Goal: Information Seeking & Learning: Learn about a topic

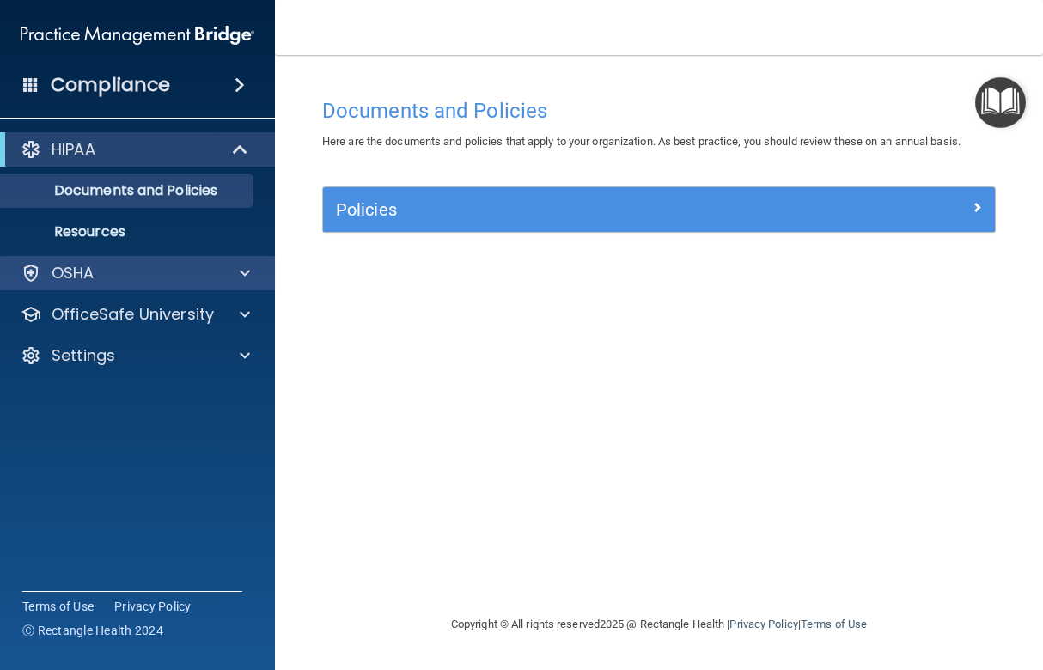
click at [248, 269] on span at bounding box center [245, 273] width 10 height 21
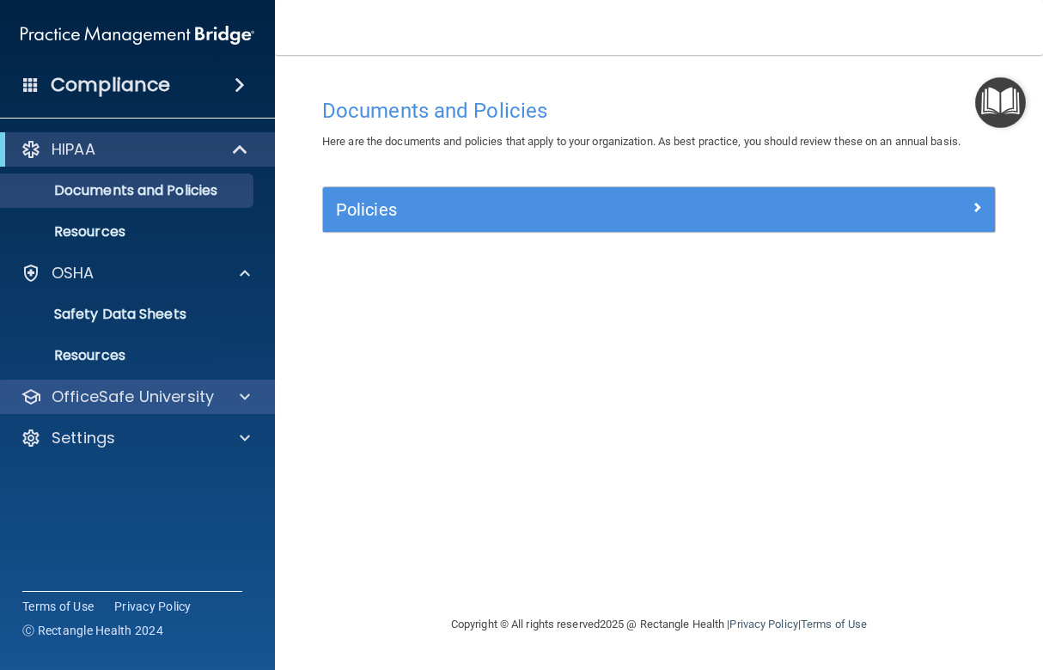
click at [245, 393] on span at bounding box center [245, 397] width 10 height 21
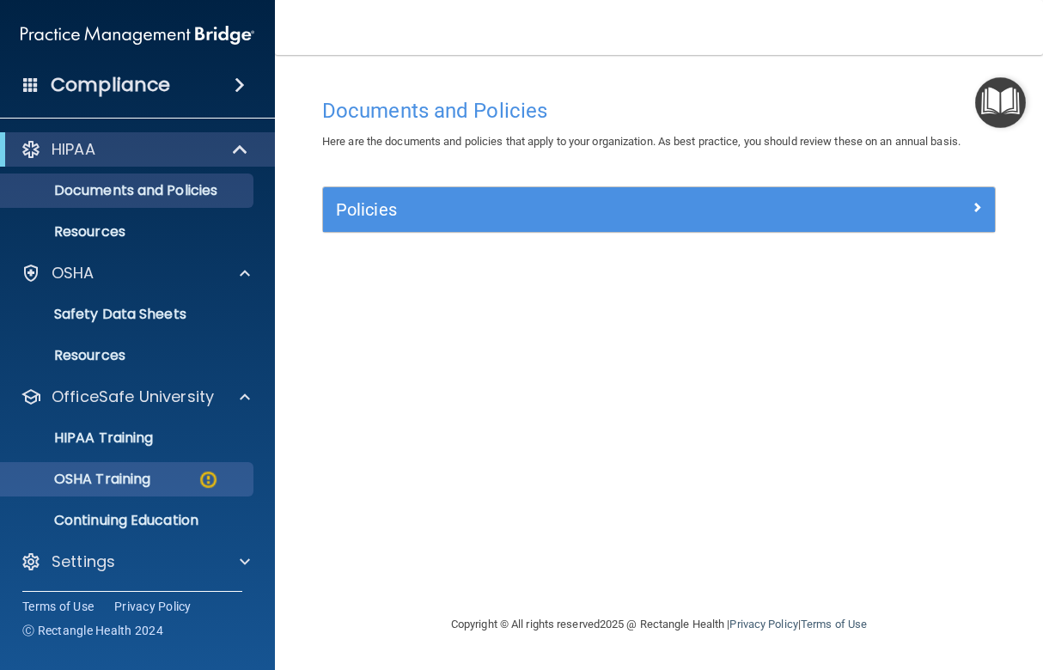
click at [133, 473] on p "OSHA Training" at bounding box center [80, 479] width 139 height 17
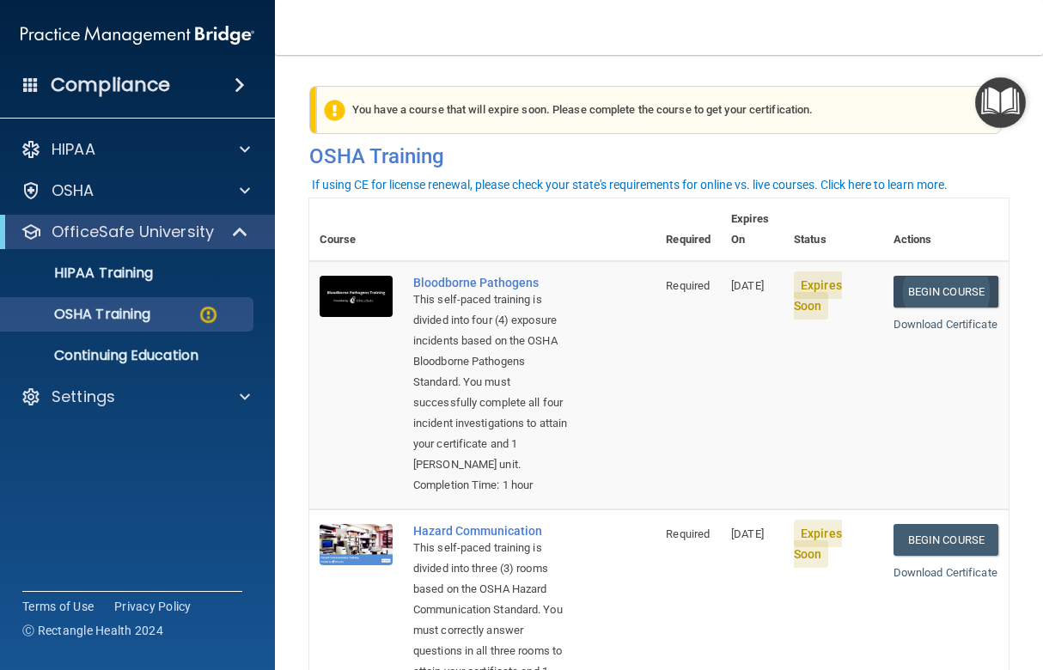
click at [916, 276] on link "Begin Course" at bounding box center [946, 292] width 105 height 32
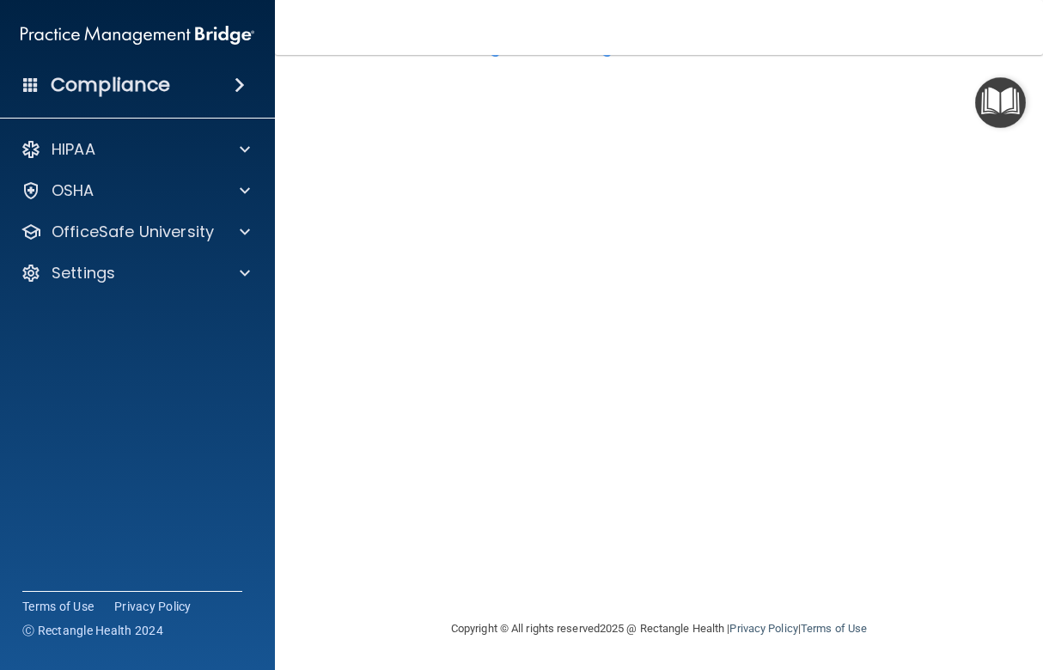
scroll to position [64, 0]
click at [1005, 100] on img "Open Resource Center" at bounding box center [1000, 102] width 51 height 51
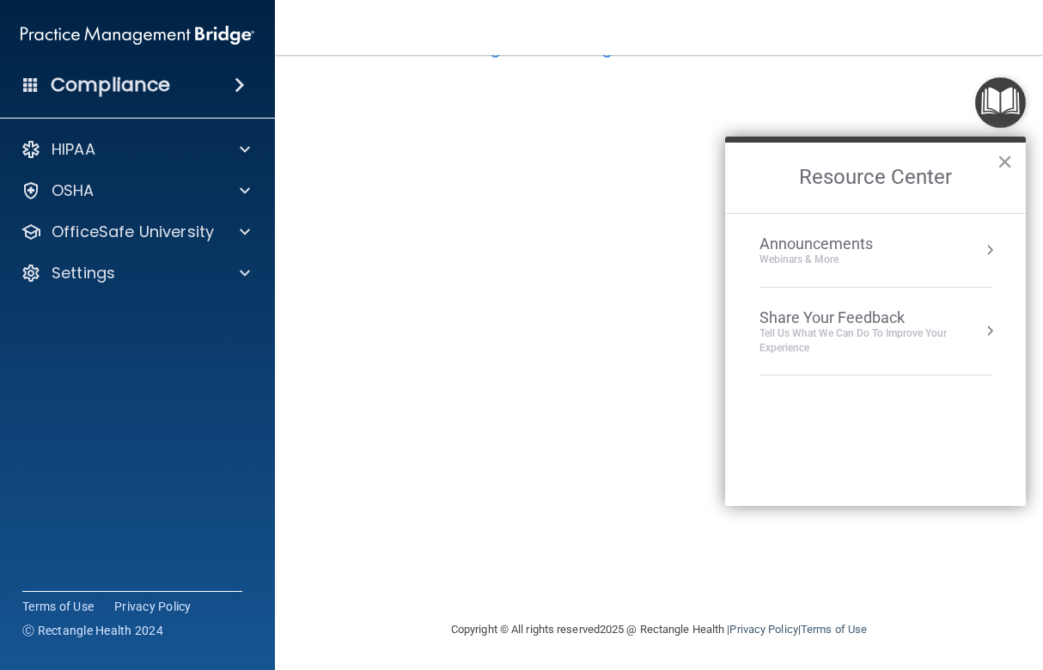
click at [1008, 160] on button "×" at bounding box center [1005, 162] width 16 height 28
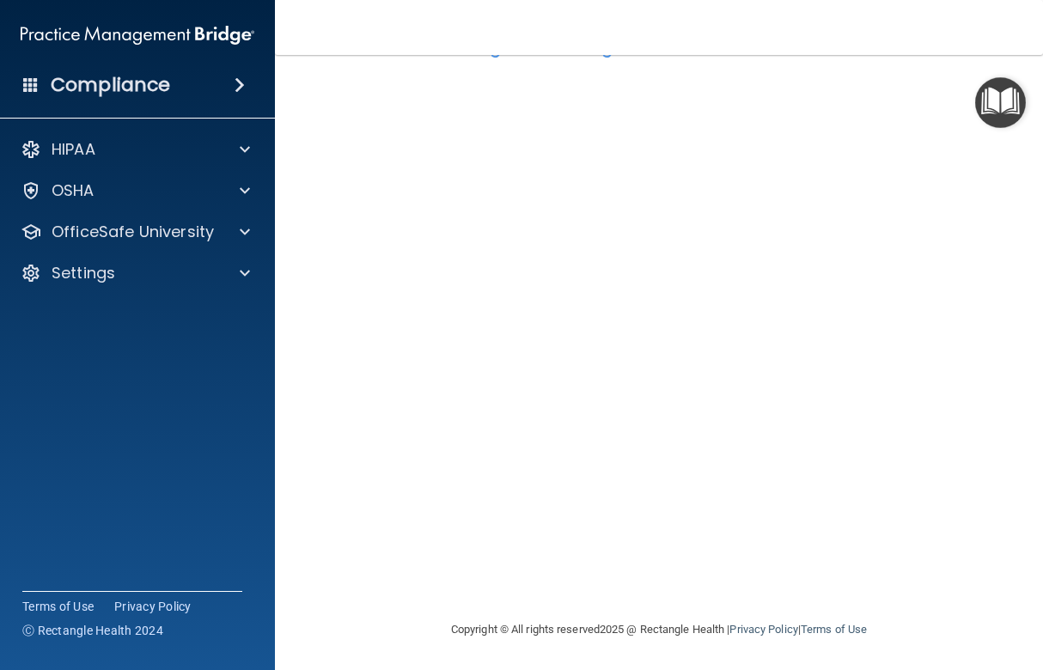
click at [1000, 96] on img "Open Resource Center" at bounding box center [1000, 102] width 51 height 51
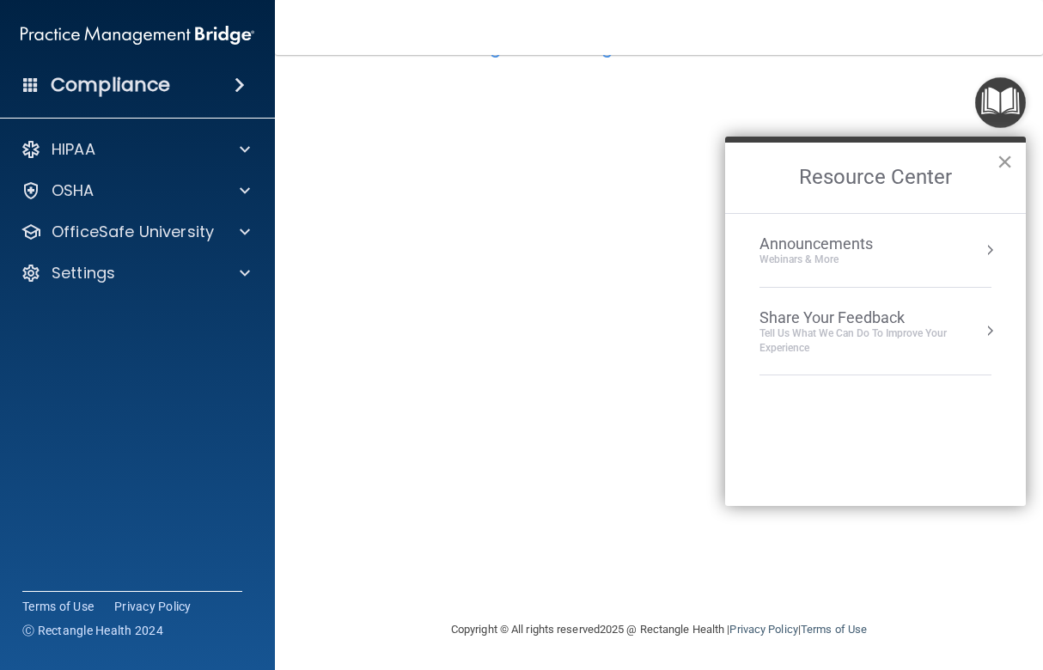
click at [1004, 160] on button "×" at bounding box center [1005, 162] width 16 height 28
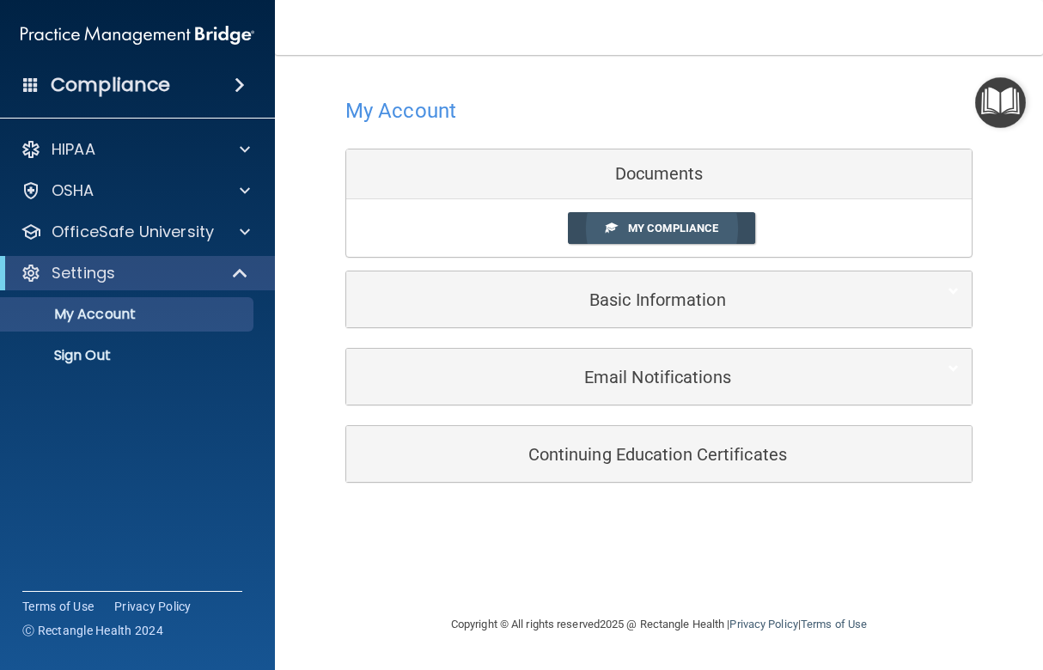
click at [687, 223] on span "My Compliance" at bounding box center [673, 228] width 90 height 13
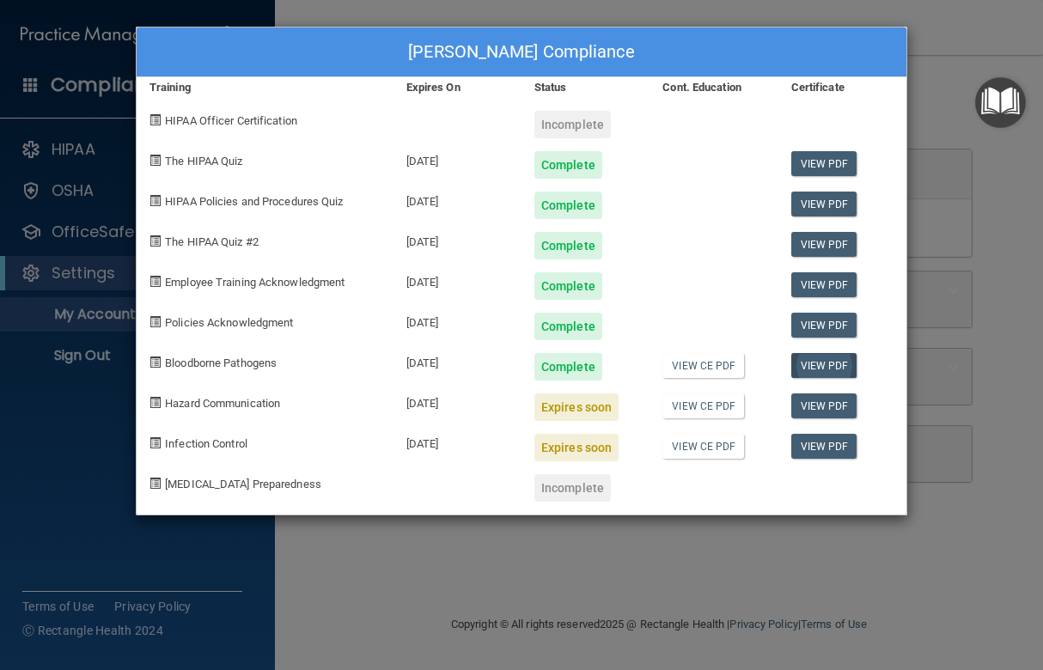
click at [828, 363] on link "View PDF" at bounding box center [825, 365] width 66 height 25
click at [992, 36] on div "Louise Shumake's Compliance Training Expires On Status Cont. Education Certific…" at bounding box center [521, 335] width 1043 height 670
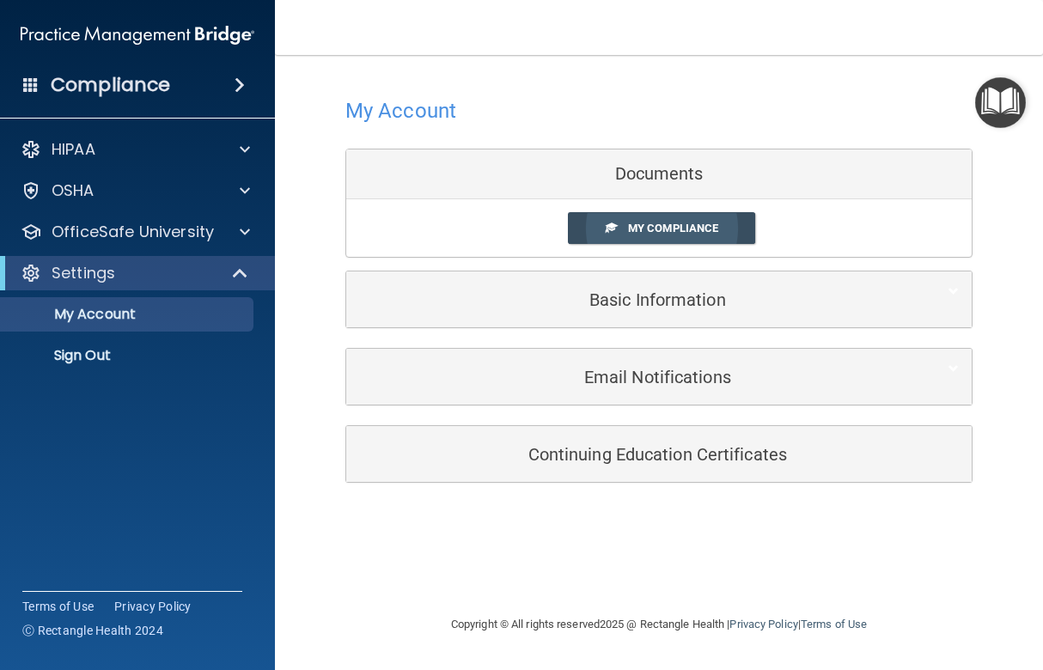
click at [649, 227] on span "My Compliance" at bounding box center [673, 228] width 90 height 13
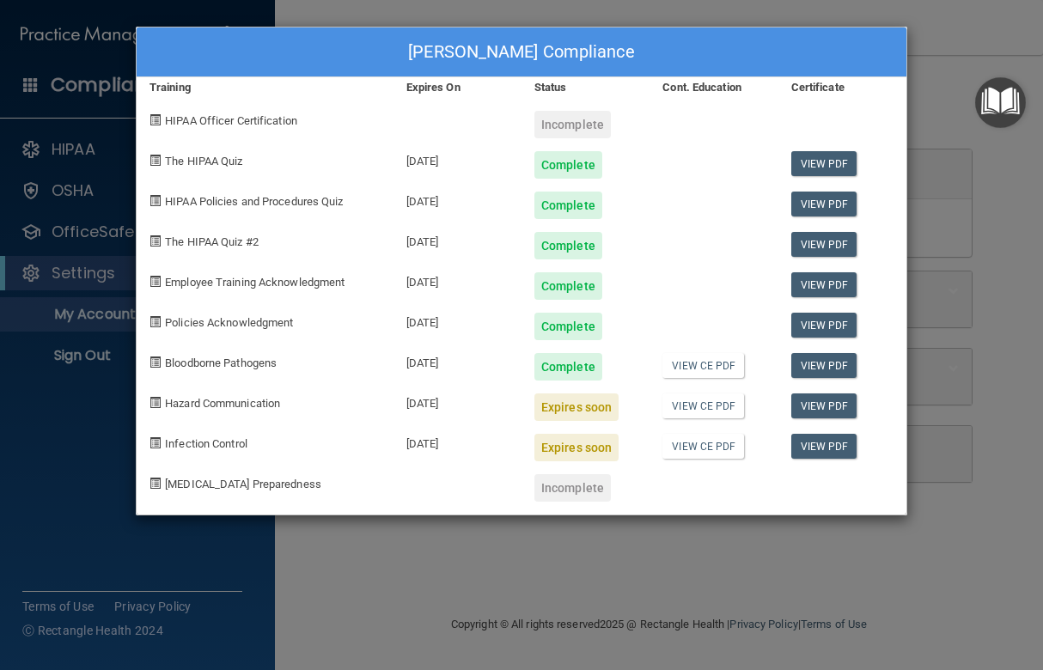
click at [927, 99] on div "Louise Shumake's Compliance Training Expires On Status Cont. Education Certific…" at bounding box center [521, 335] width 1043 height 670
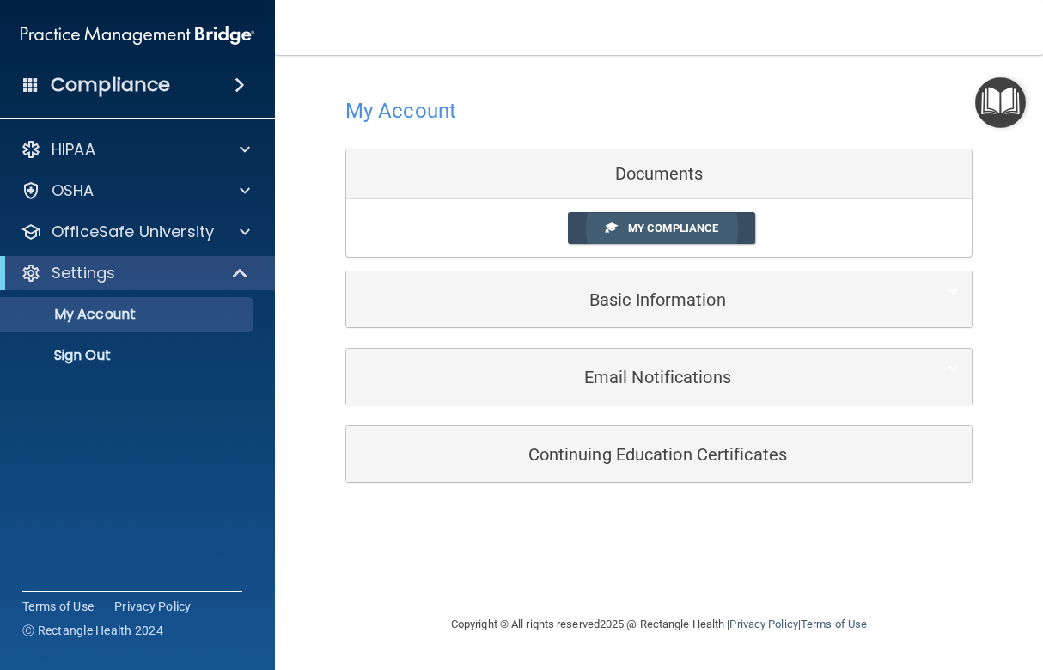
click at [631, 222] on span "My Compliance" at bounding box center [673, 228] width 90 height 13
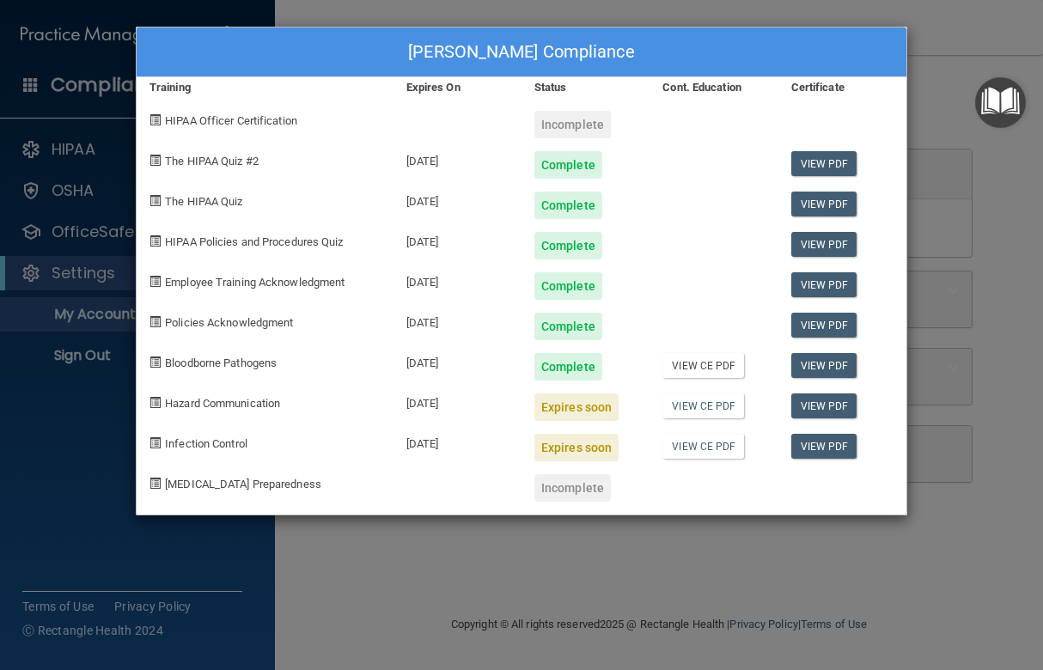
click at [715, 364] on link "View CE PDF" at bounding box center [704, 365] width 82 height 25
click at [725, 362] on link "View CE PDF" at bounding box center [704, 365] width 82 height 25
click at [256, 401] on span "Hazard Communication" at bounding box center [222, 403] width 115 height 13
click at [963, 25] on div "Louise Shumake's Compliance Training Expires On Status Cont. Education Certific…" at bounding box center [521, 335] width 1043 height 670
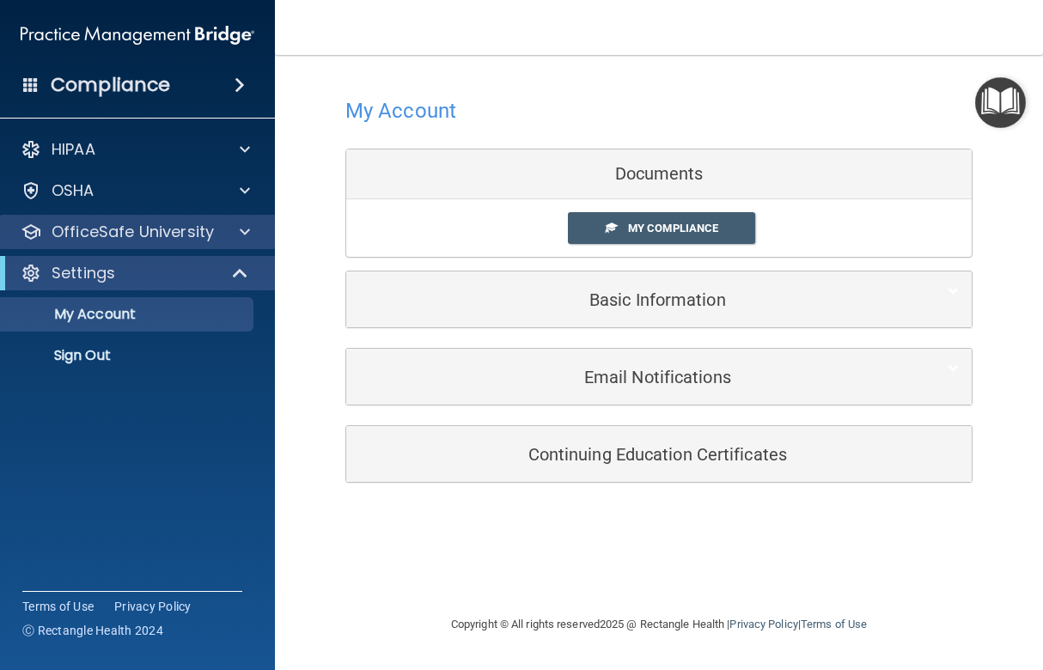
click at [168, 235] on p "OfficeSafe University" at bounding box center [133, 232] width 162 height 21
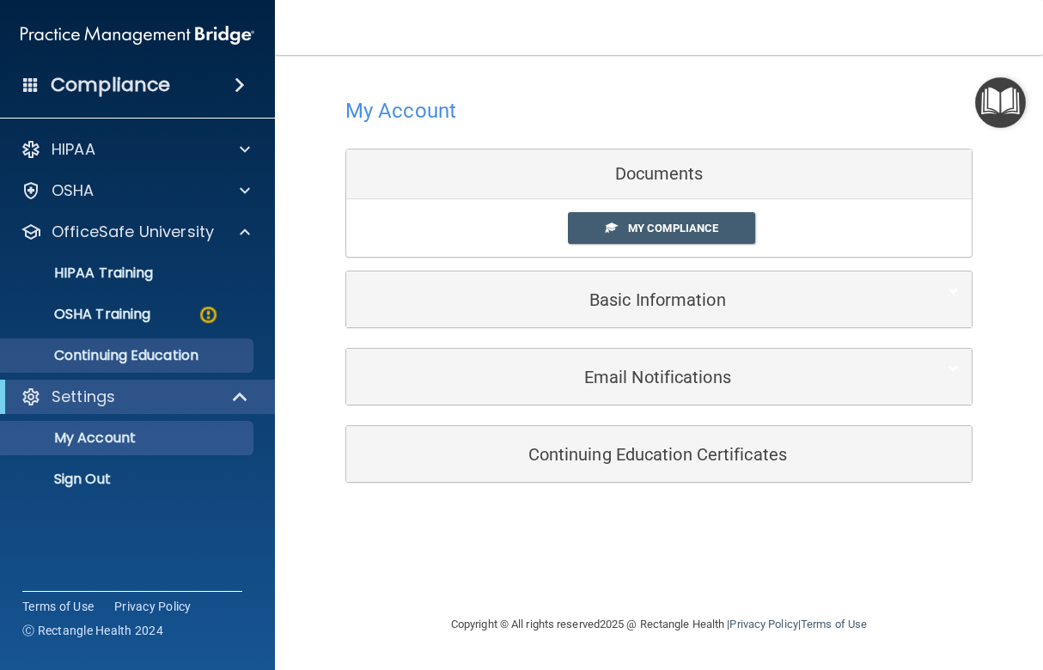
click at [158, 358] on p "Continuing Education" at bounding box center [128, 355] width 235 height 17
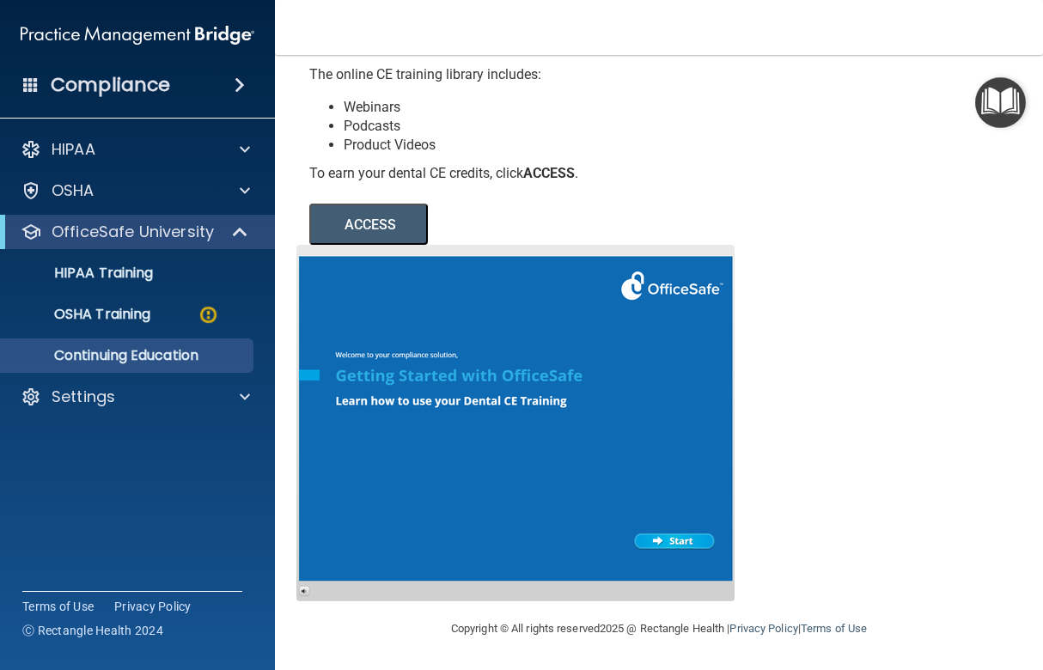
scroll to position [203, 0]
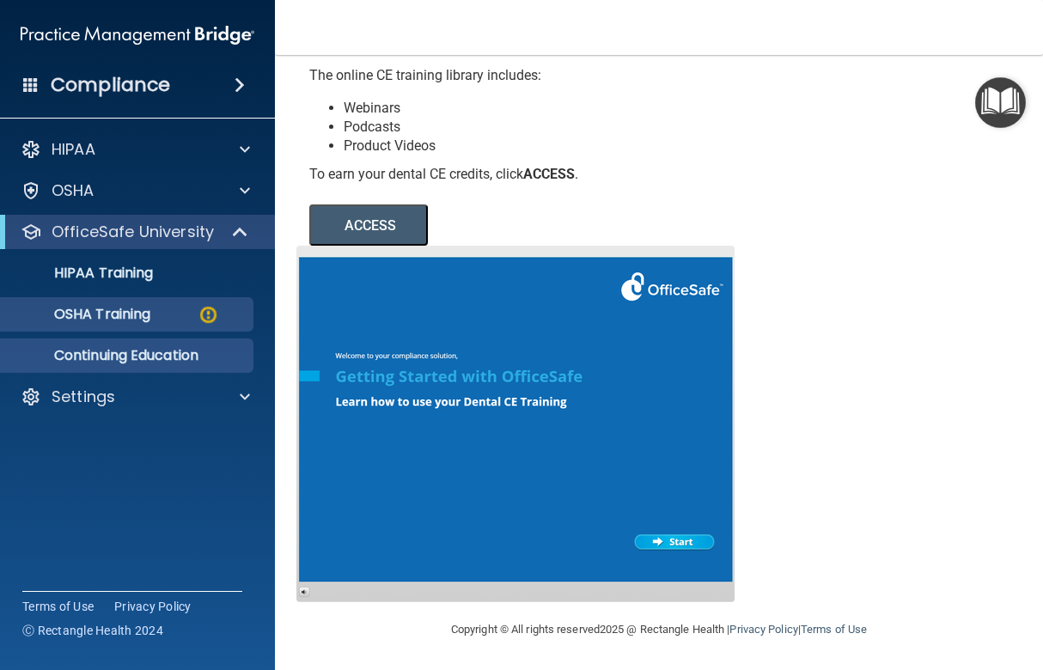
click at [208, 311] on img at bounding box center [208, 314] width 21 height 21
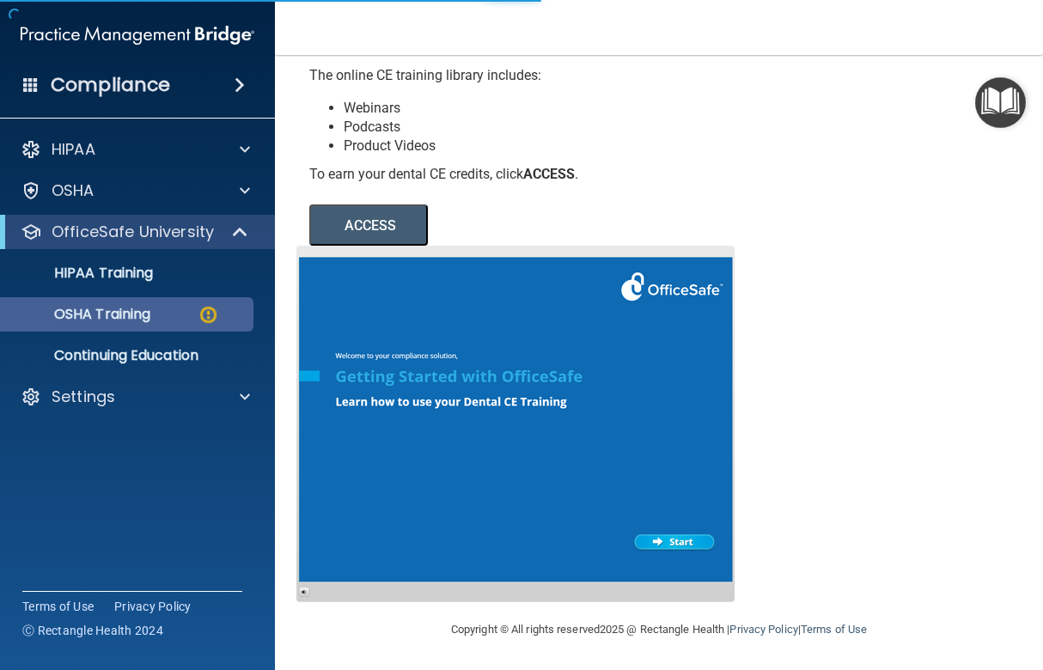
click at [143, 309] on p "OSHA Training" at bounding box center [80, 314] width 139 height 17
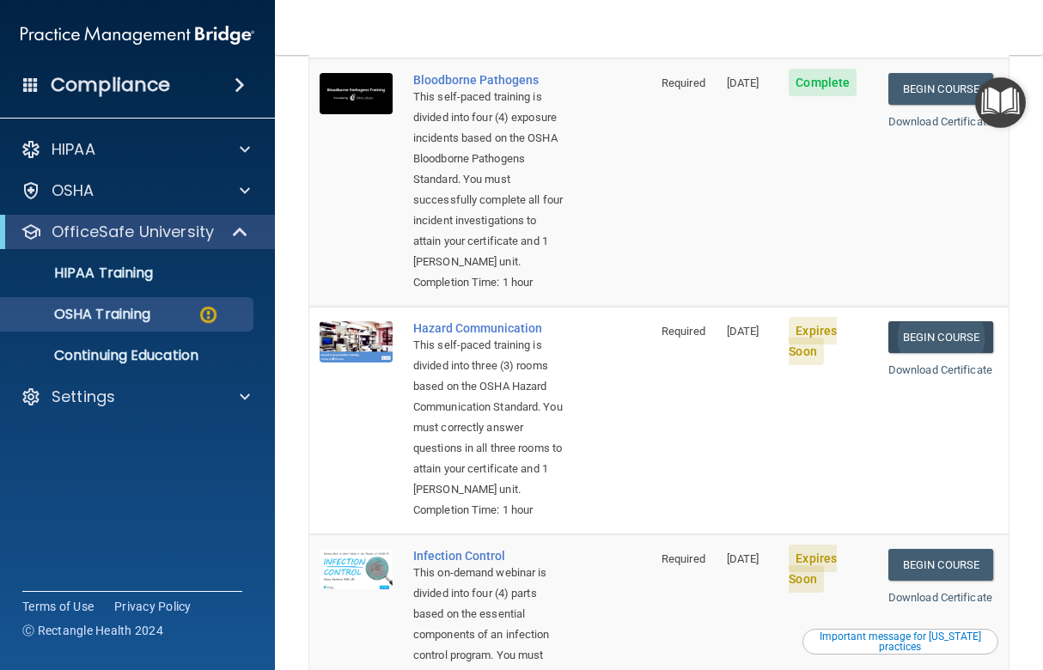
click at [915, 343] on link "Begin Course" at bounding box center [941, 337] width 105 height 32
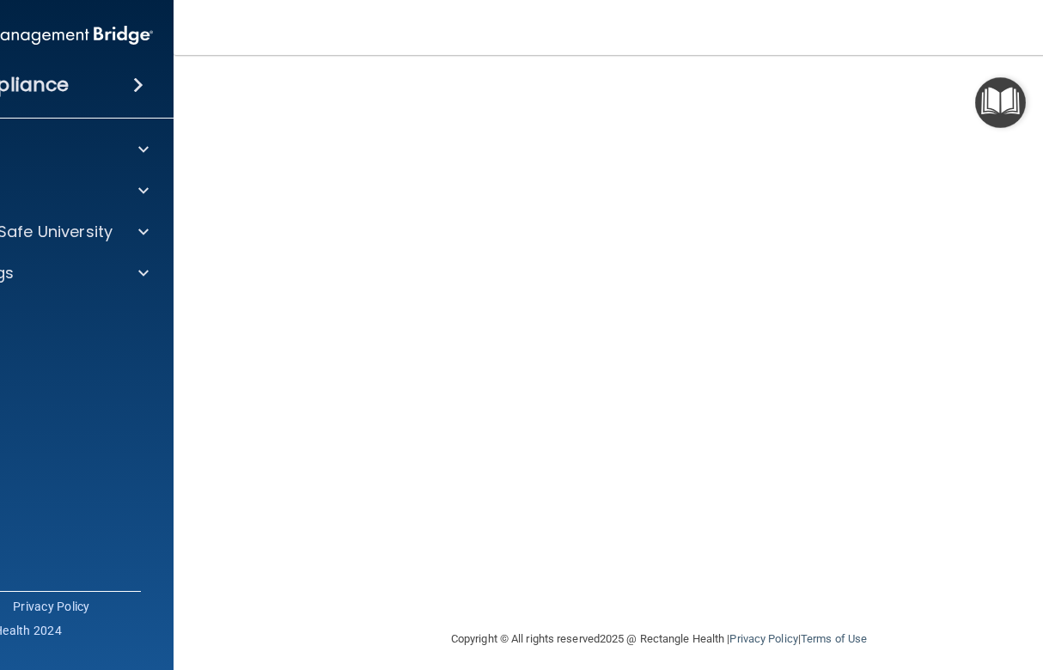
scroll to position [97, 0]
drag, startPoint x: 223, startPoint y: 28, endPoint x: 253, endPoint y: 38, distance: 31.0
click at [253, 38] on nav "Toggle navigation Louise Shumake rdhlou@hotmail.com Manage My Enterprise Troy A…" at bounding box center [659, 27] width 971 height 55
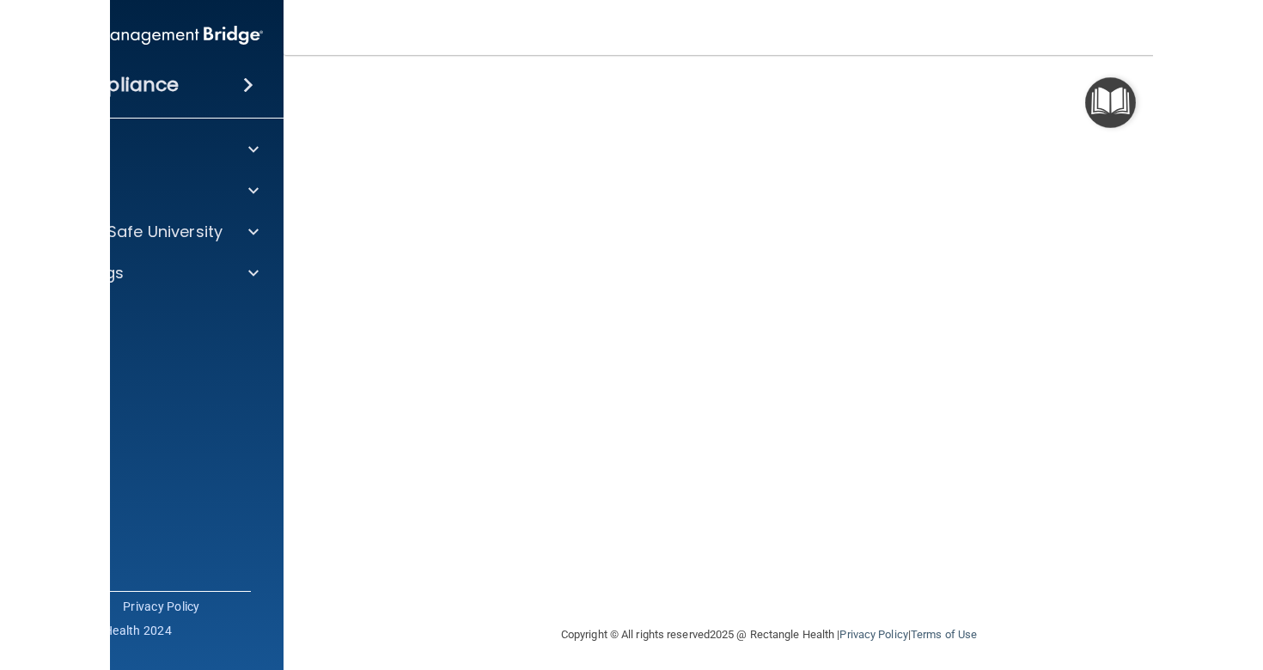
scroll to position [96, 0]
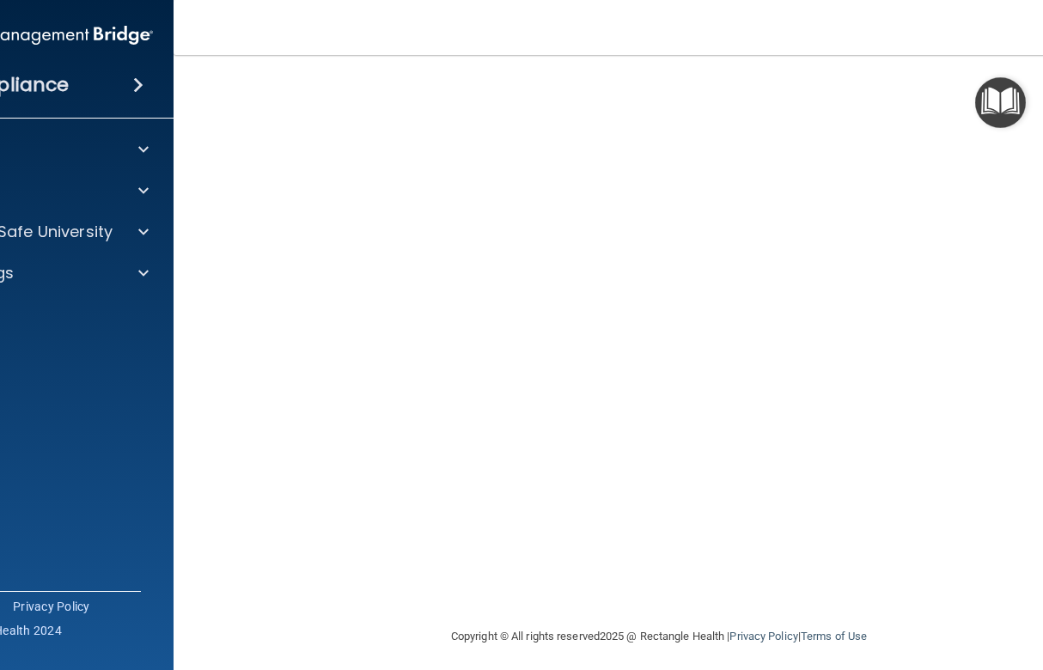
click at [16, 13] on div "Compliance" at bounding box center [36, 52] width 241 height 104
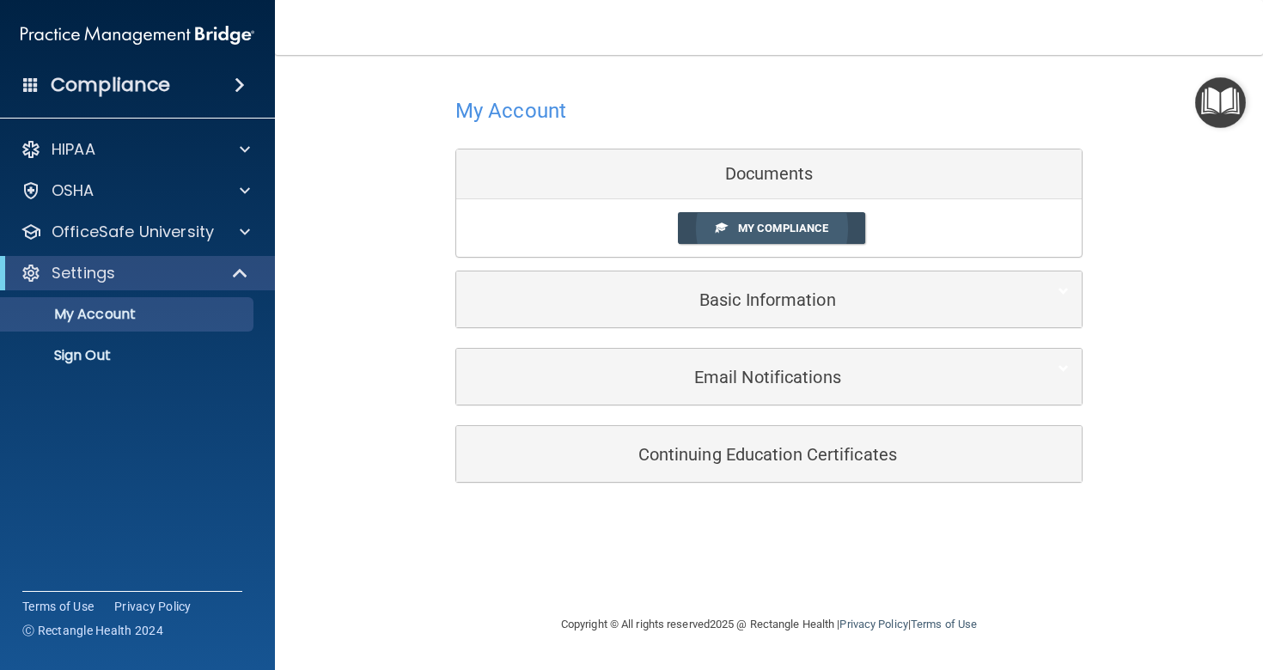
click at [762, 223] on span "My Compliance" at bounding box center [783, 228] width 90 height 13
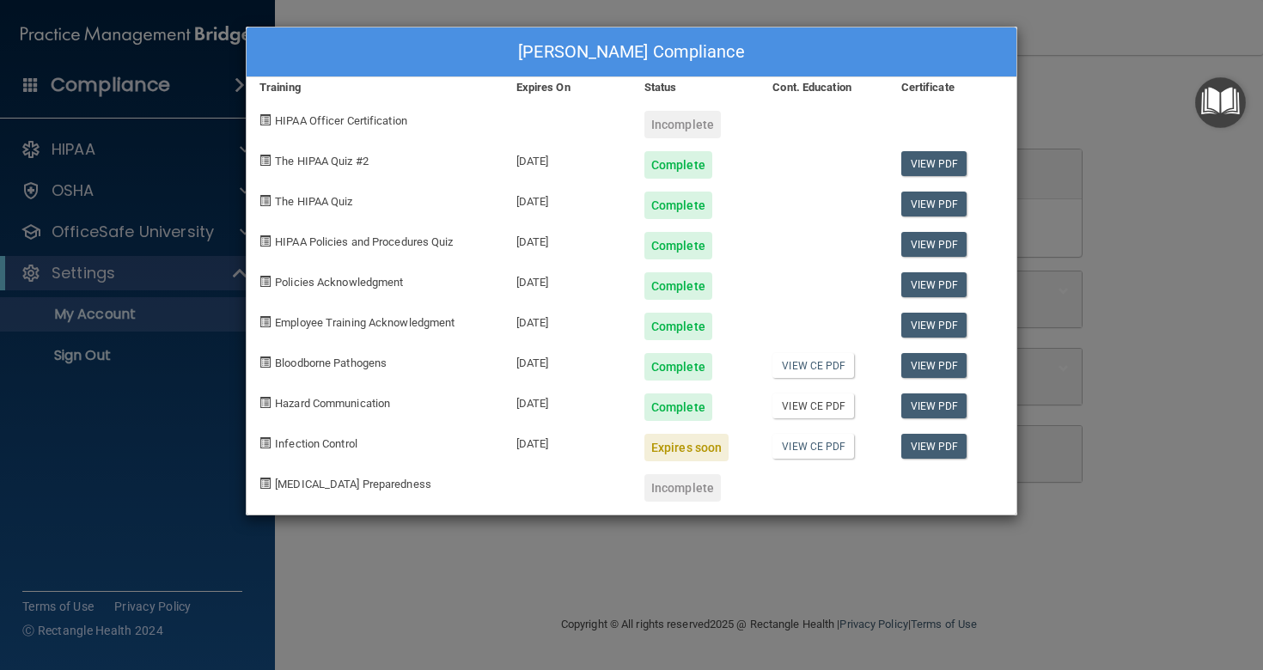
click at [829, 402] on link "View CE PDF" at bounding box center [814, 406] width 82 height 25
click at [939, 398] on link "View PDF" at bounding box center [935, 406] width 66 height 25
click at [1043, 104] on div "Louise Shumake's Compliance Training Expires On Status Cont. Education Certific…" at bounding box center [631, 335] width 1263 height 670
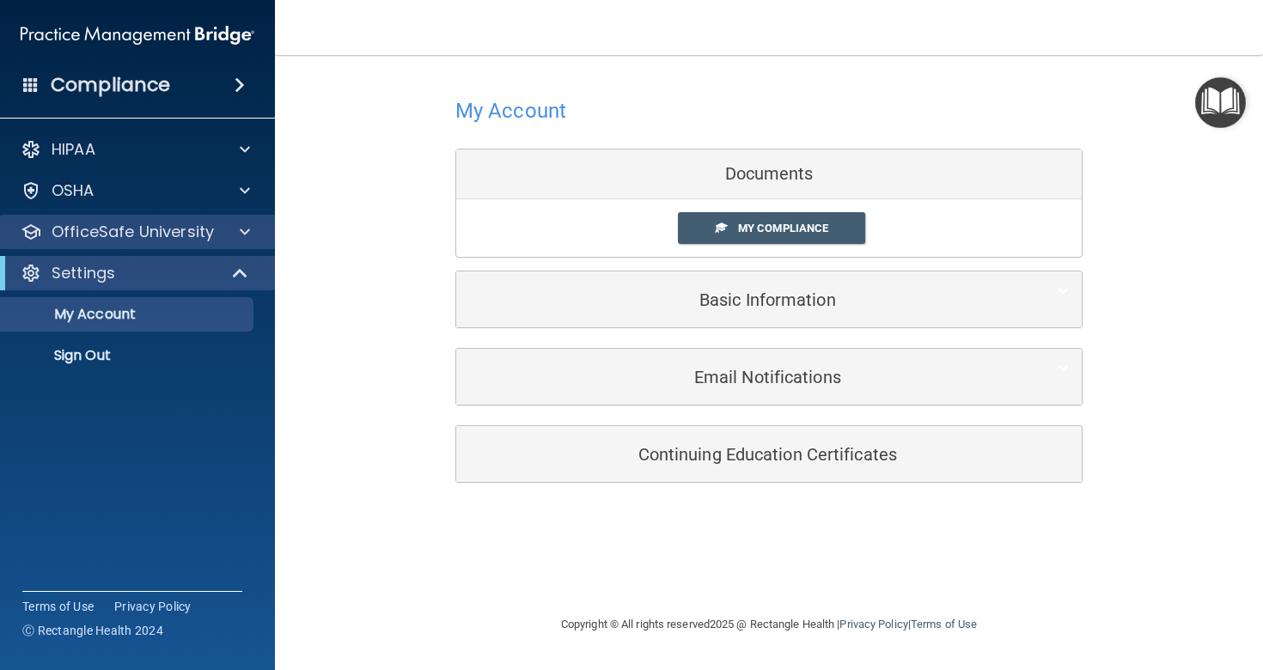
click at [124, 229] on p "OfficeSafe University" at bounding box center [133, 232] width 162 height 21
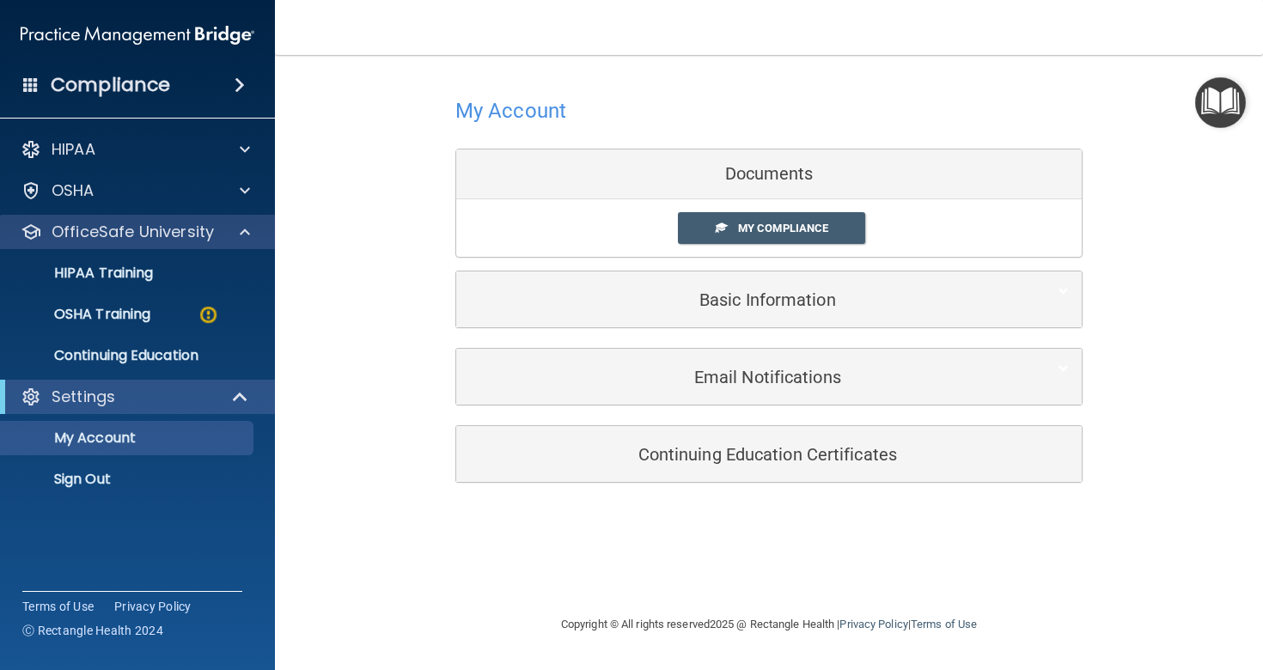
click at [124, 229] on p "OfficeSafe University" at bounding box center [133, 232] width 162 height 21
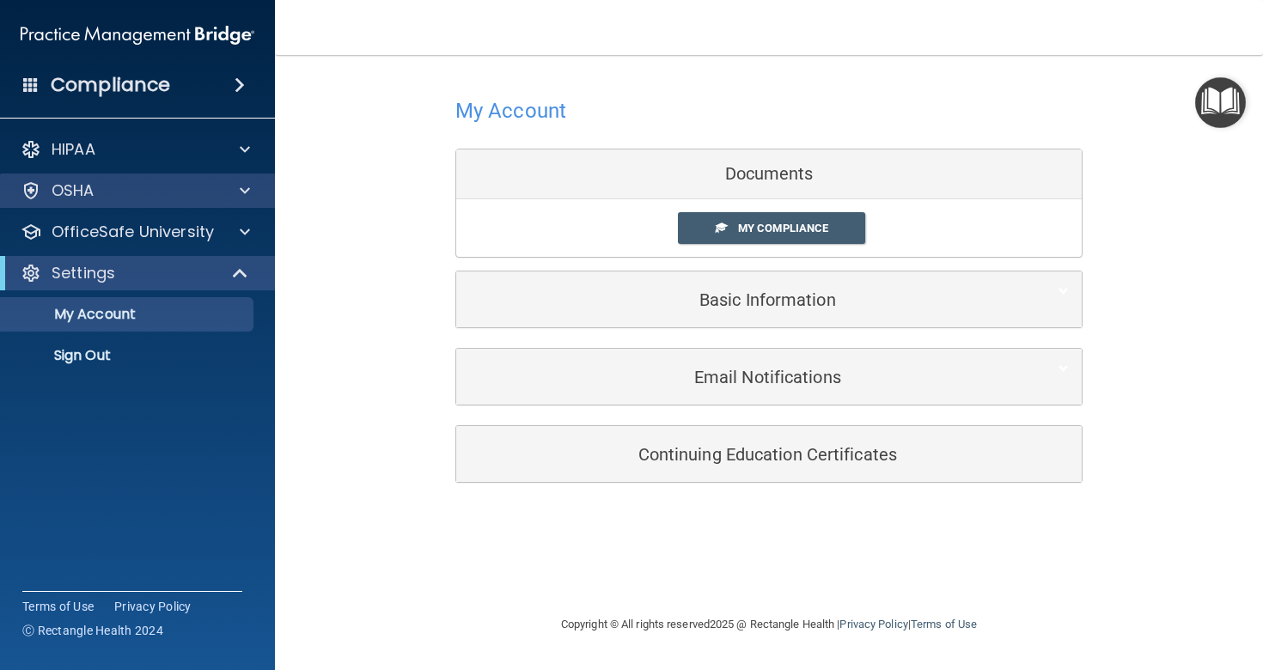
click at [80, 188] on p "OSHA" at bounding box center [73, 190] width 43 height 21
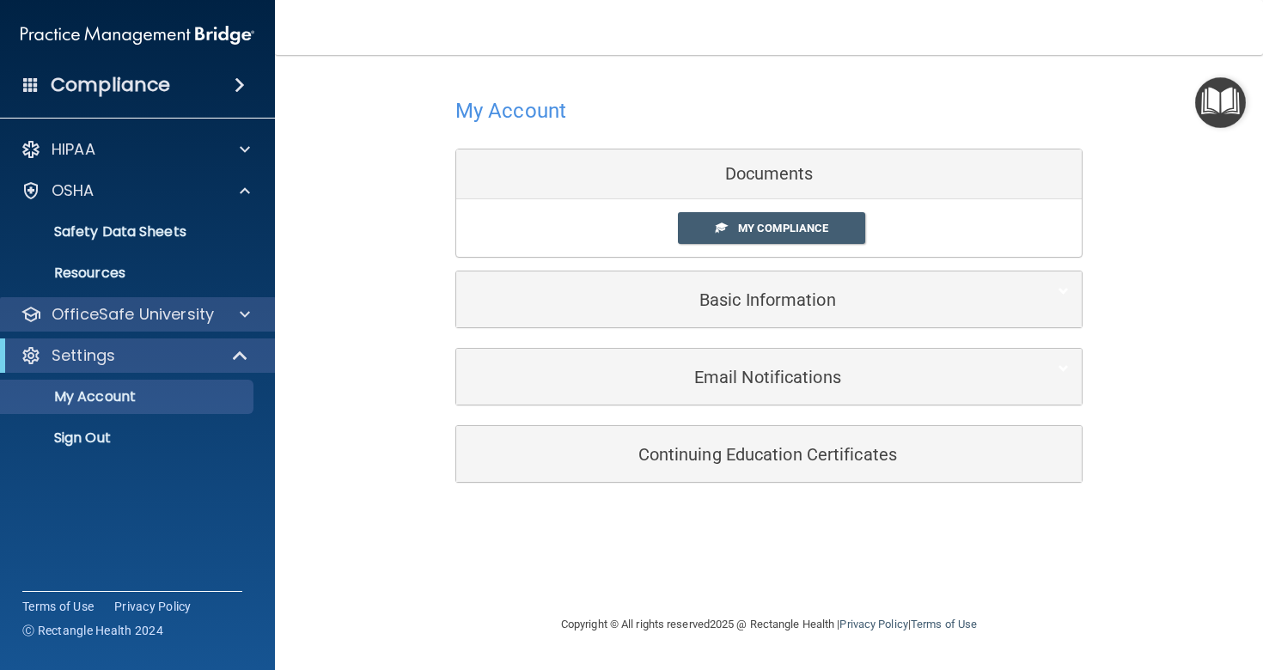
click at [111, 309] on p "OfficeSafe University" at bounding box center [133, 314] width 162 height 21
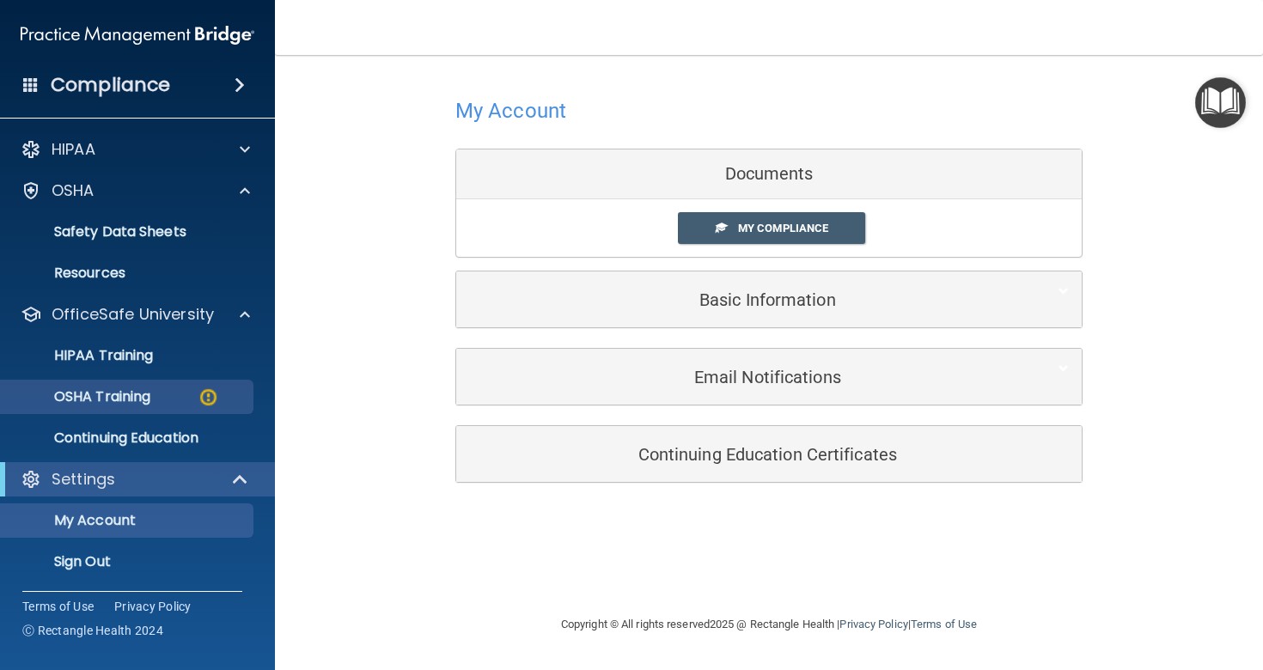
click at [129, 392] on p "OSHA Training" at bounding box center [80, 396] width 139 height 17
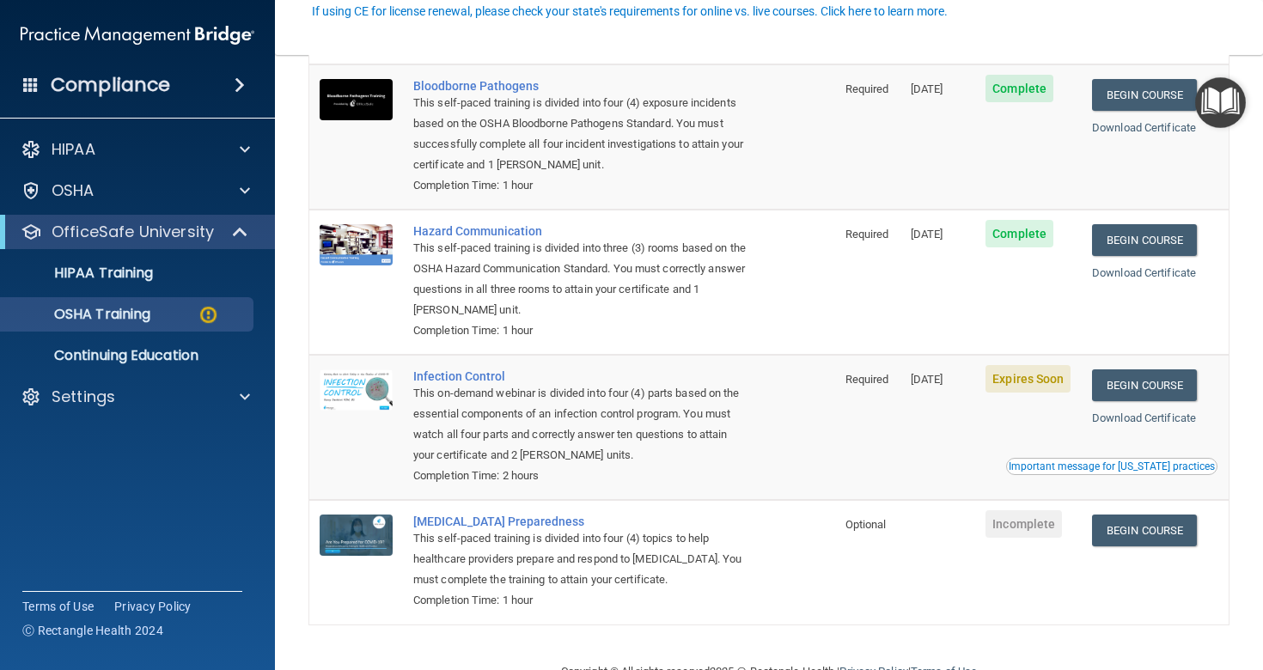
scroll to position [177, 0]
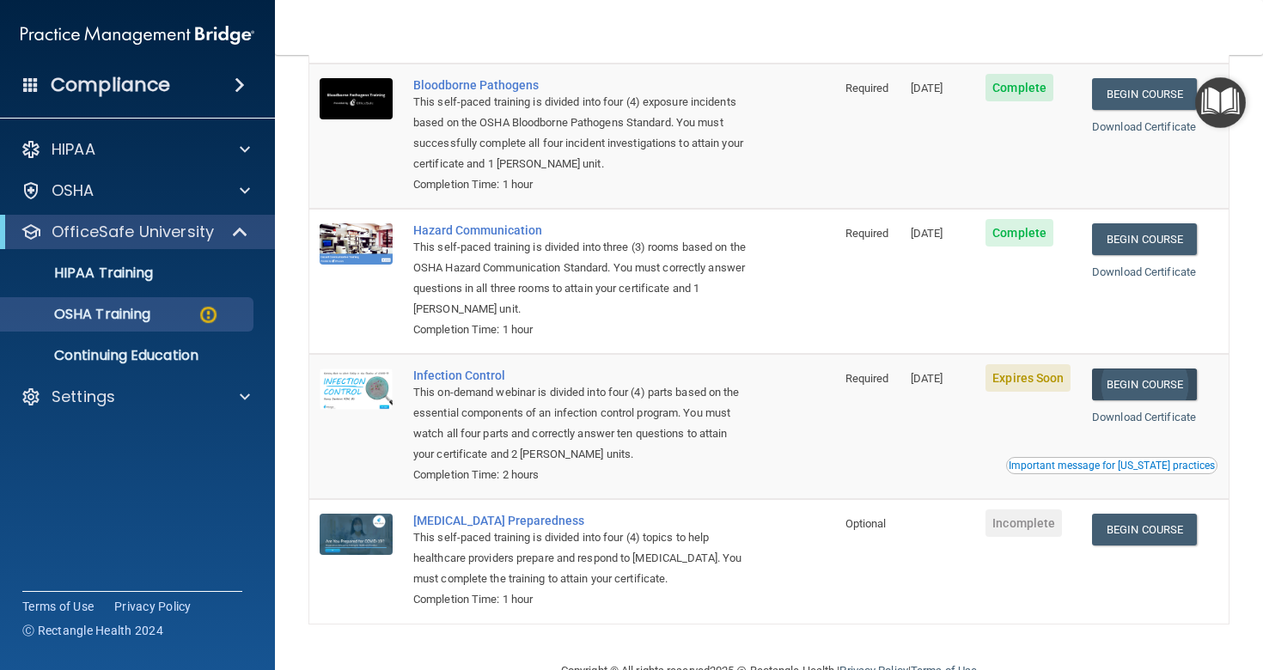
click at [1043, 370] on link "Begin Course" at bounding box center [1144, 385] width 105 height 32
click at [1043, 514] on link "Begin Course" at bounding box center [1144, 530] width 105 height 32
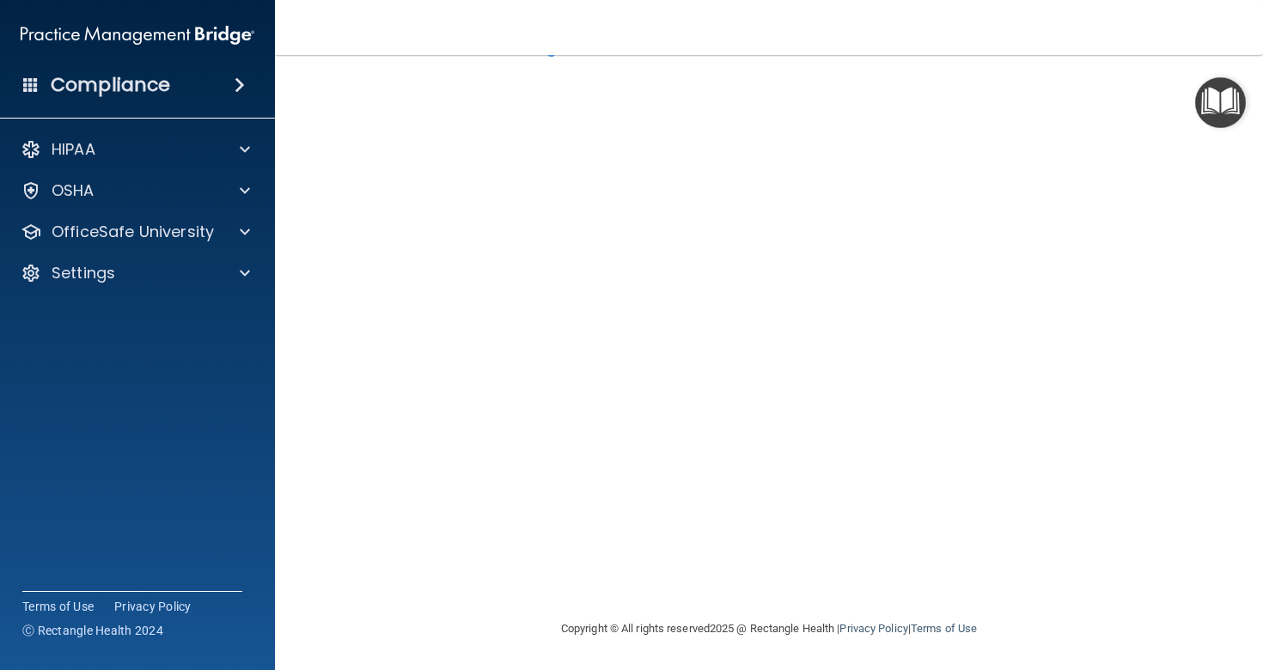
scroll to position [64, 0]
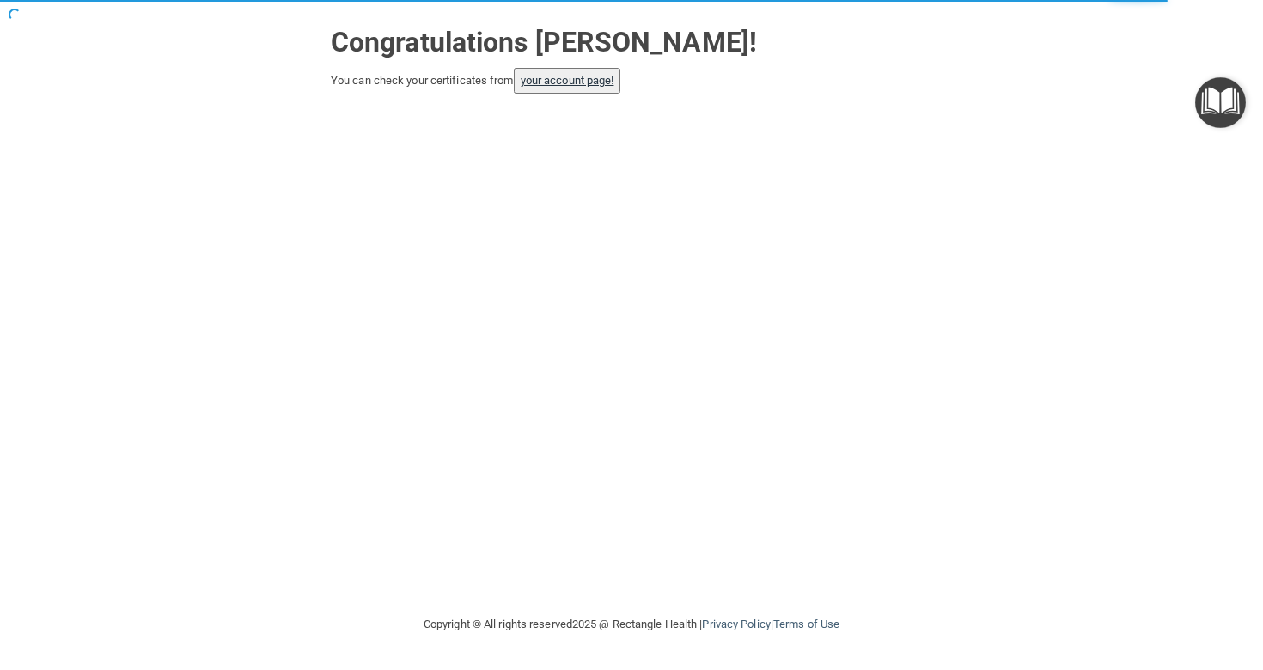
click at [571, 79] on link "your account page!" at bounding box center [568, 80] width 94 height 13
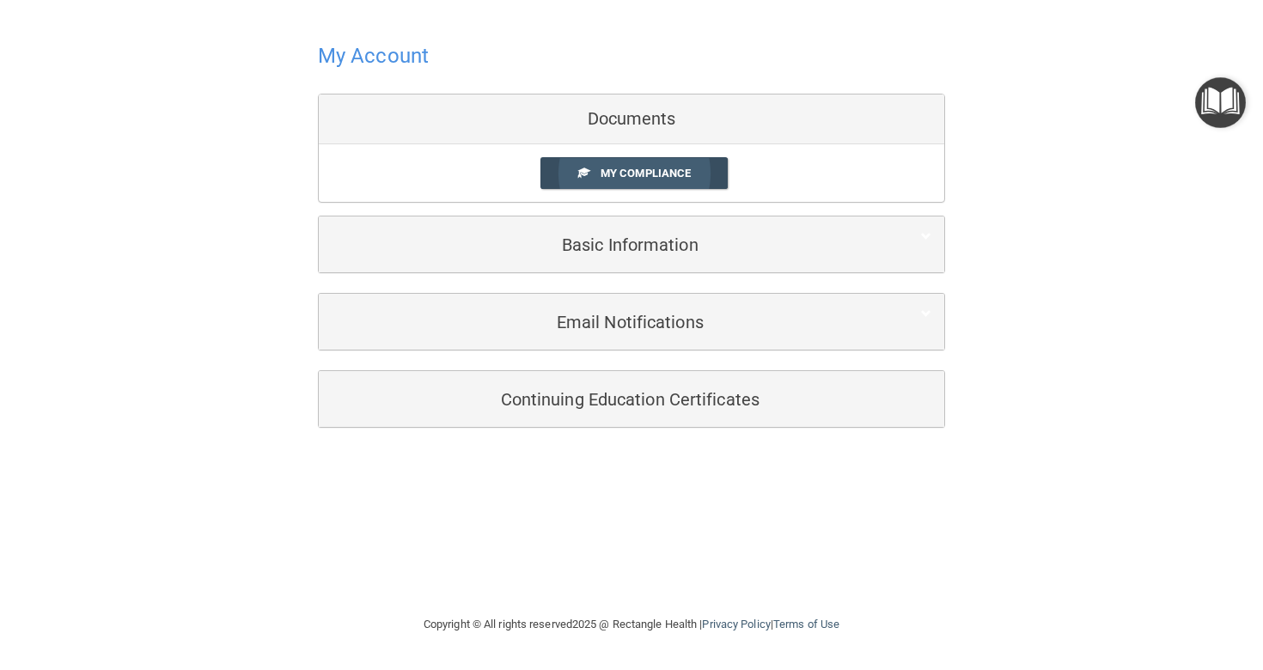
click at [630, 170] on span "My Compliance" at bounding box center [646, 173] width 90 height 13
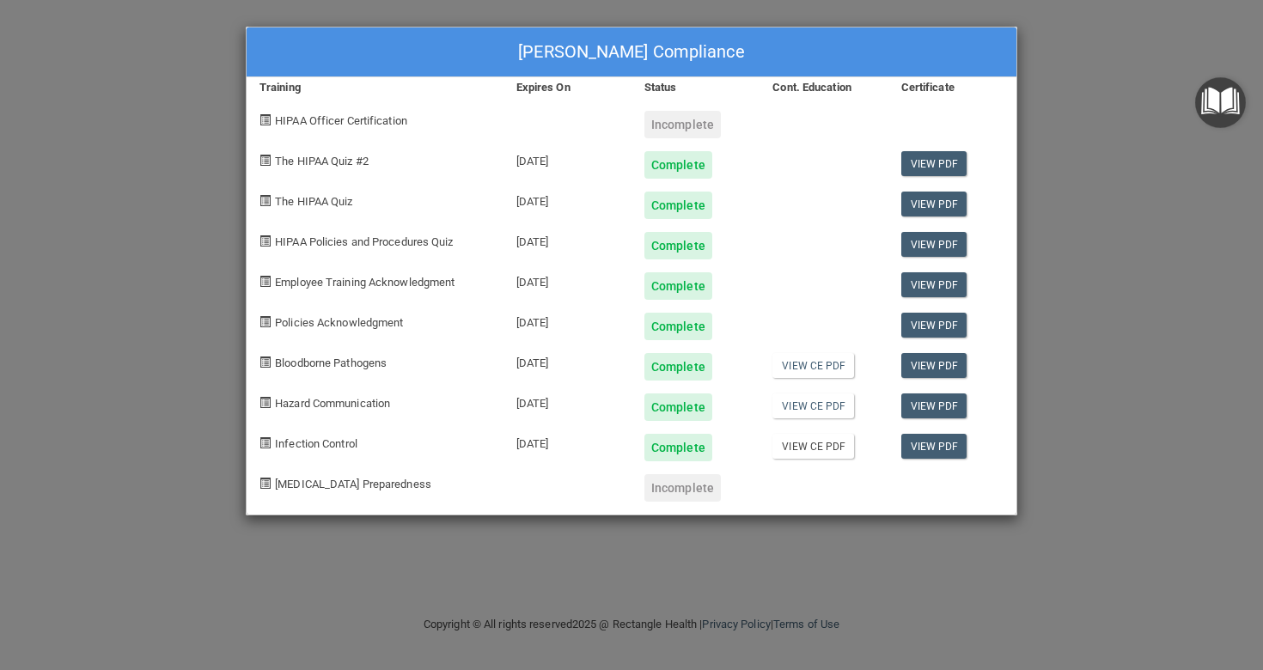
click at [812, 447] on link "View CE PDF" at bounding box center [814, 446] width 82 height 25
click at [942, 443] on link "View PDF" at bounding box center [935, 446] width 66 height 25
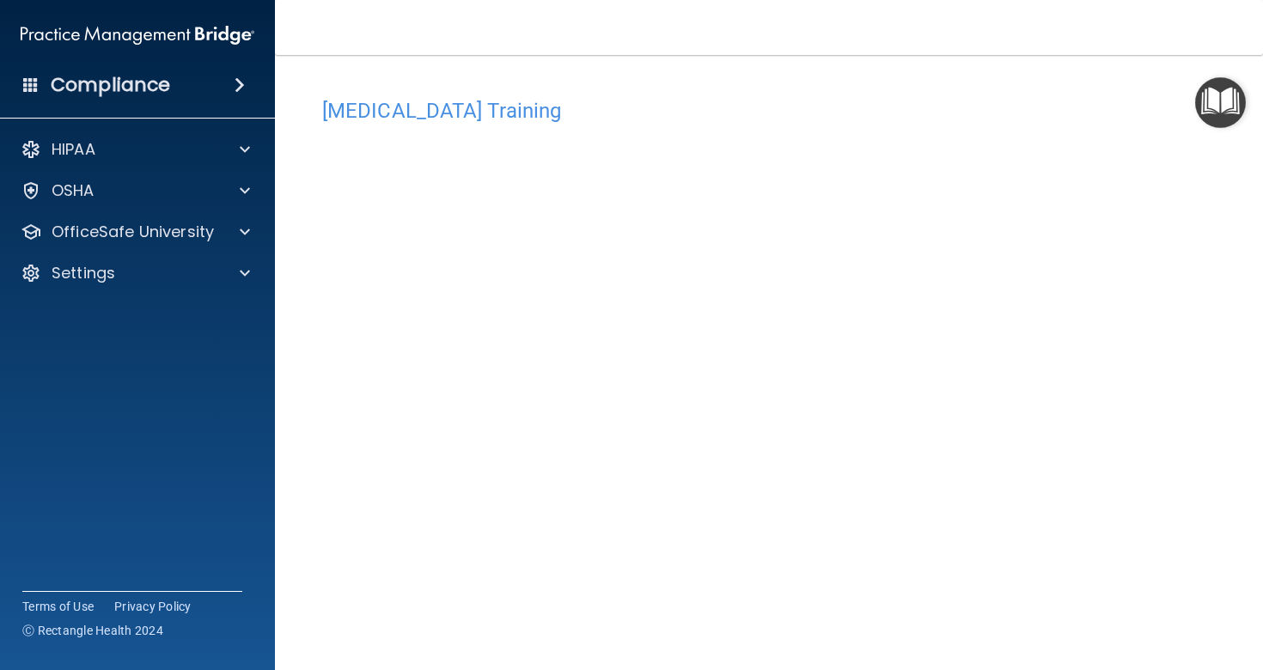
scroll to position [1, 0]
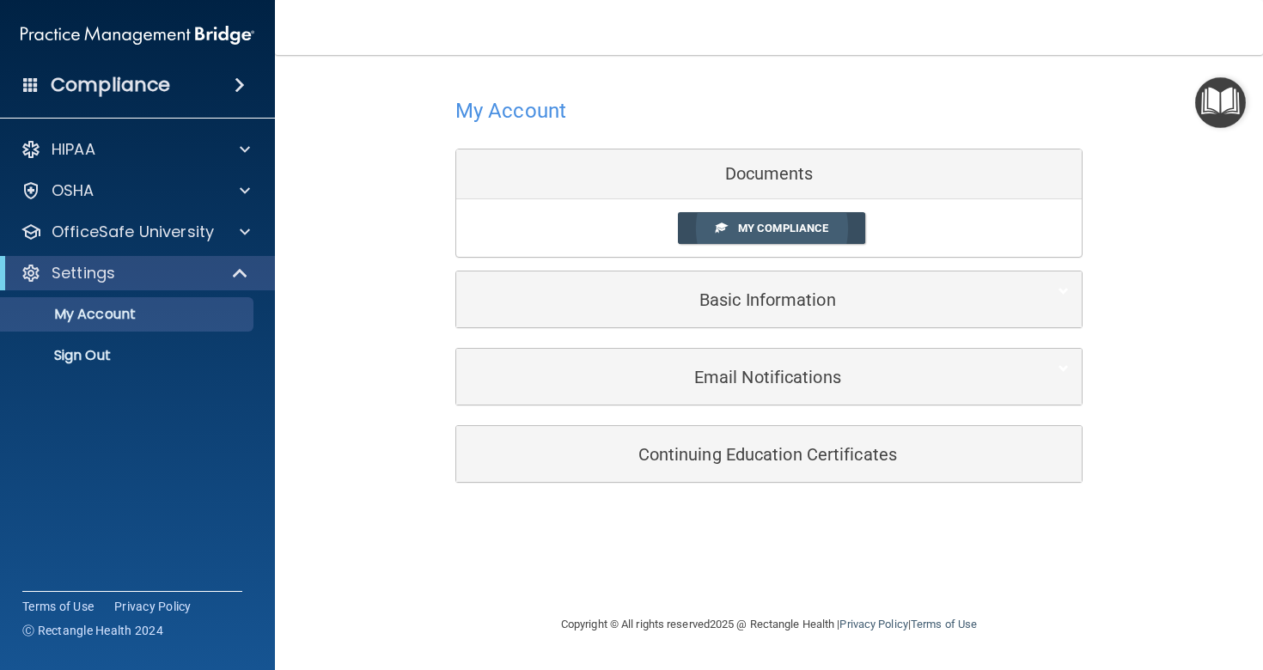
click at [764, 226] on span "My Compliance" at bounding box center [783, 228] width 90 height 13
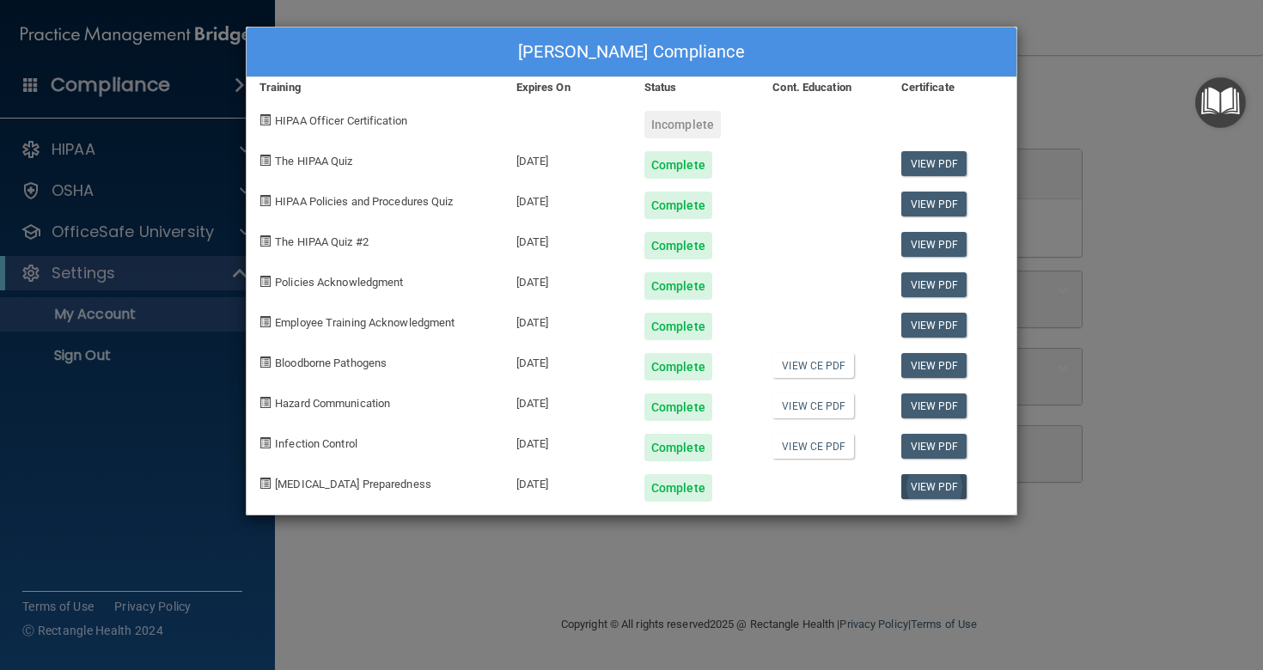
click at [937, 488] on link "View PDF" at bounding box center [935, 486] width 66 height 25
click at [1109, 107] on div "[PERSON_NAME] Compliance Training Expires On Status Cont. Education Certificate…" at bounding box center [631, 335] width 1263 height 670
